Goal: Task Accomplishment & Management: Use online tool/utility

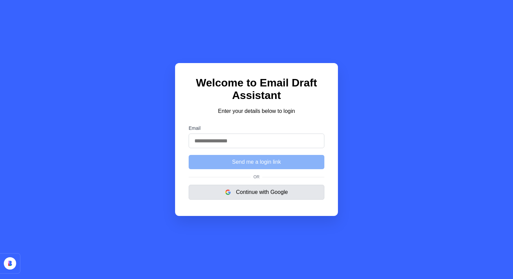
click at [289, 194] on button "Continue with Google" at bounding box center [257, 192] width 136 height 15
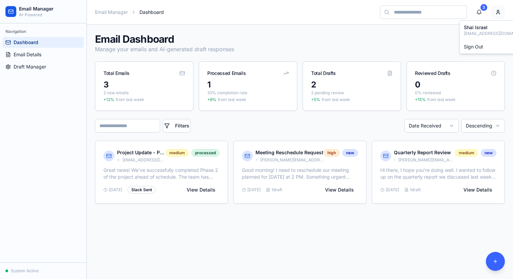
click at [502, 11] on html "Email Manager AI-Powered Navigation Dashboard Email Details Draft Manager Syste…" at bounding box center [256, 139] width 513 height 279
click at [324, 42] on html "Email Manager AI-Powered Navigation Dashboard Email Details Draft Manager Syste…" at bounding box center [256, 139] width 513 height 279
click at [40, 57] on span "Email Details" at bounding box center [28, 54] width 28 height 7
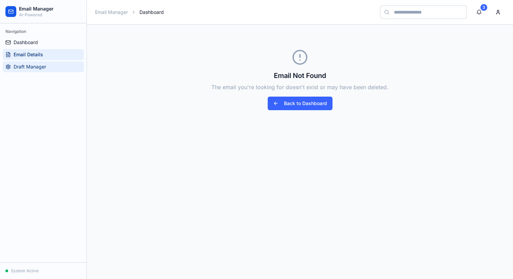
click at [46, 69] on link "Draft Manager" at bounding box center [43, 66] width 81 height 11
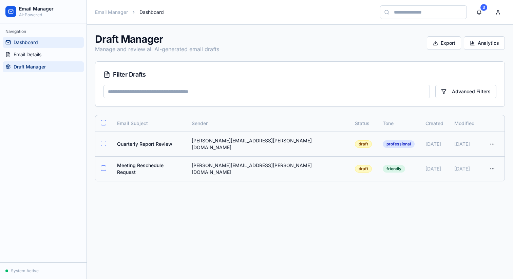
click at [38, 44] on span "Dashboard" at bounding box center [26, 42] width 24 height 7
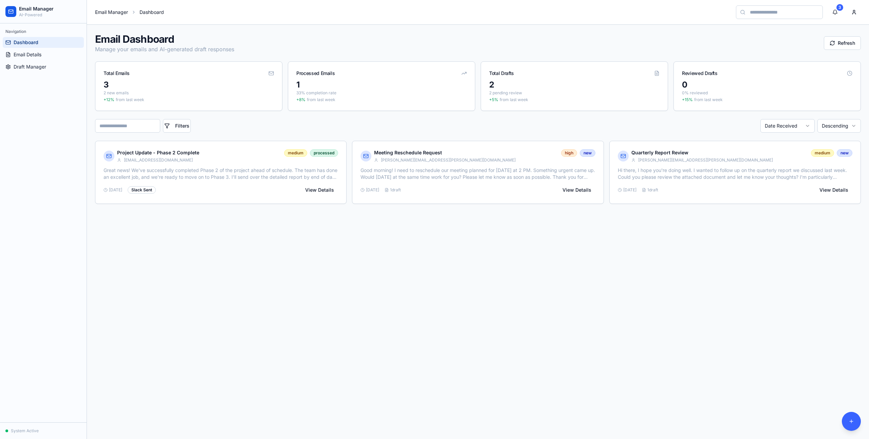
click at [107, 15] on link "Email Manager" at bounding box center [111, 12] width 33 height 7
click at [111, 15] on link "Email Manager" at bounding box center [111, 12] width 33 height 7
click at [835, 15] on button "3" at bounding box center [836, 12] width 14 height 14
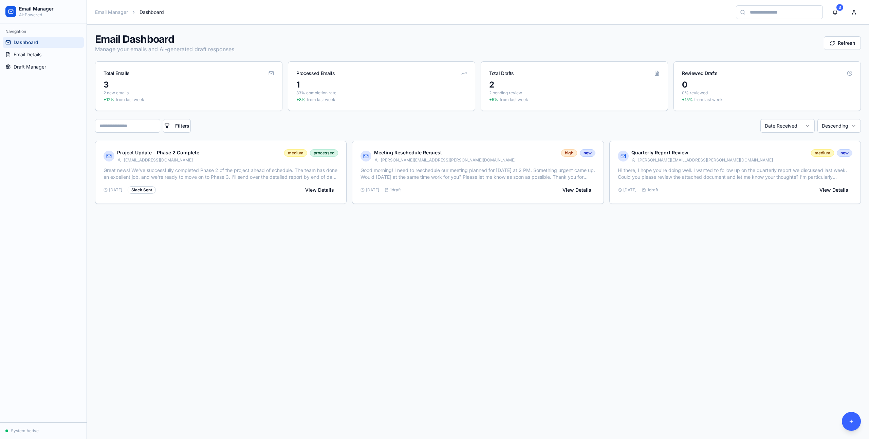
click at [779, 4] on header "Email Manager Dashboard 3" at bounding box center [478, 12] width 782 height 25
click at [778, 15] on input at bounding box center [779, 12] width 87 height 14
type input "***"
click at [851, 48] on button "Refresh" at bounding box center [842, 43] width 37 height 14
